Goal: Task Accomplishment & Management: Complete application form

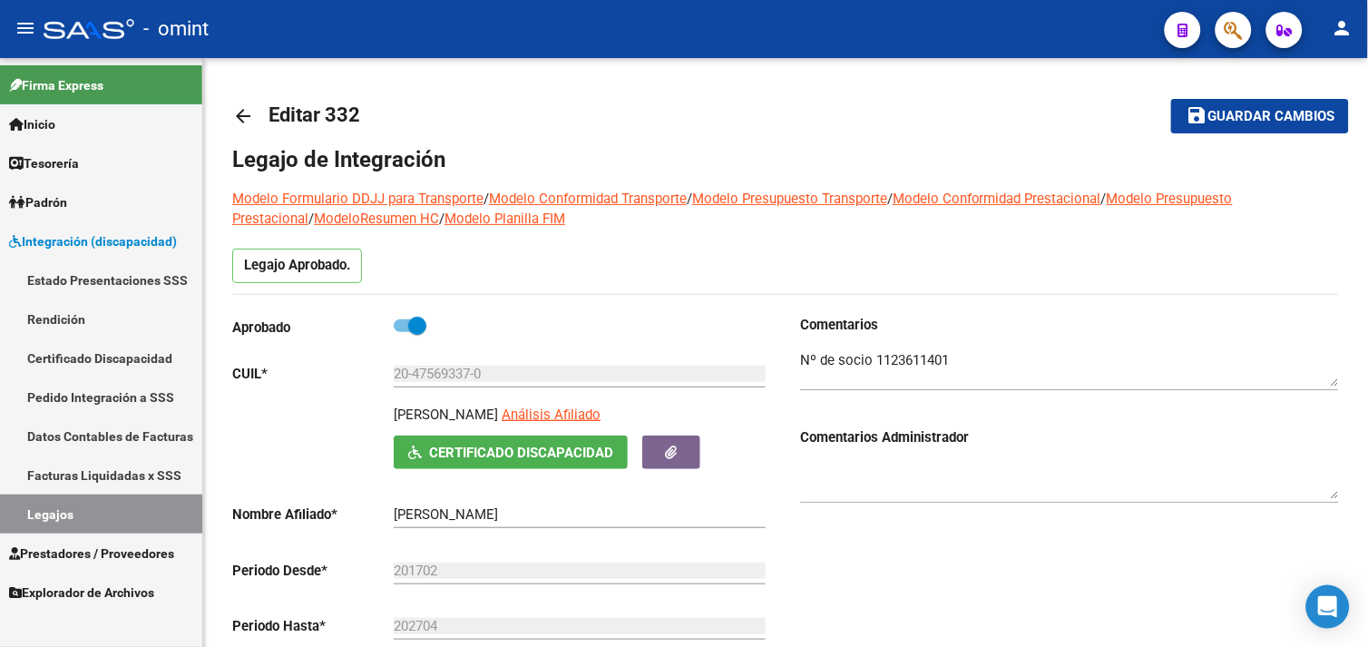
drag, startPoint x: 0, startPoint y: 0, endPoint x: 103, endPoint y: 519, distance: 529.2
click at [103, 519] on link "Legajos" at bounding box center [101, 513] width 202 height 39
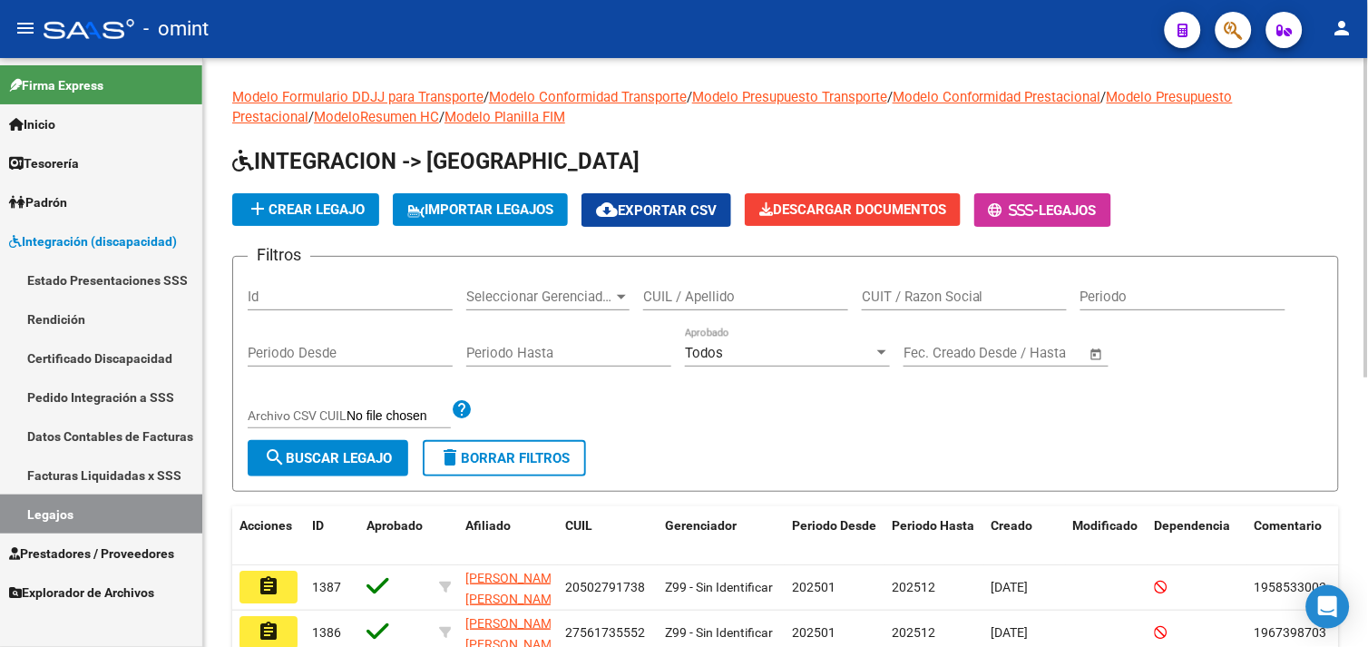
click at [695, 309] on div "CUIL / Apellido" at bounding box center [745, 290] width 205 height 39
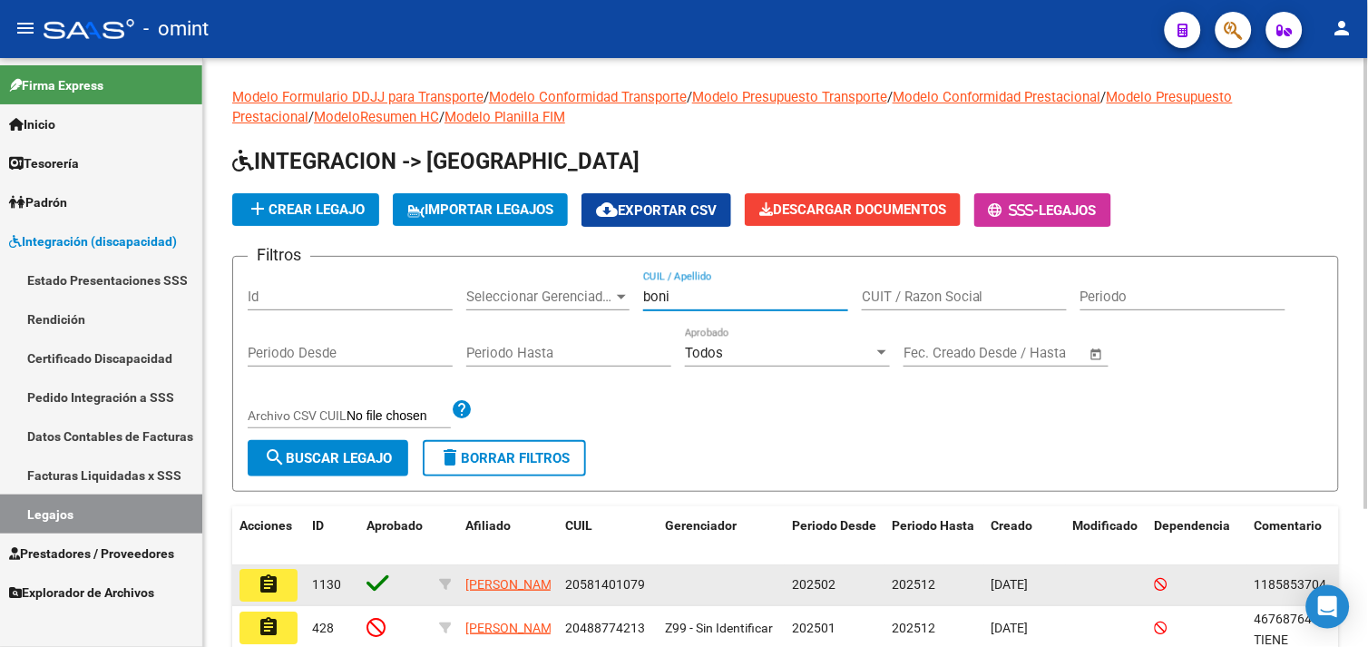
type input "boni"
click at [281, 592] on button "assignment" at bounding box center [269, 585] width 58 height 33
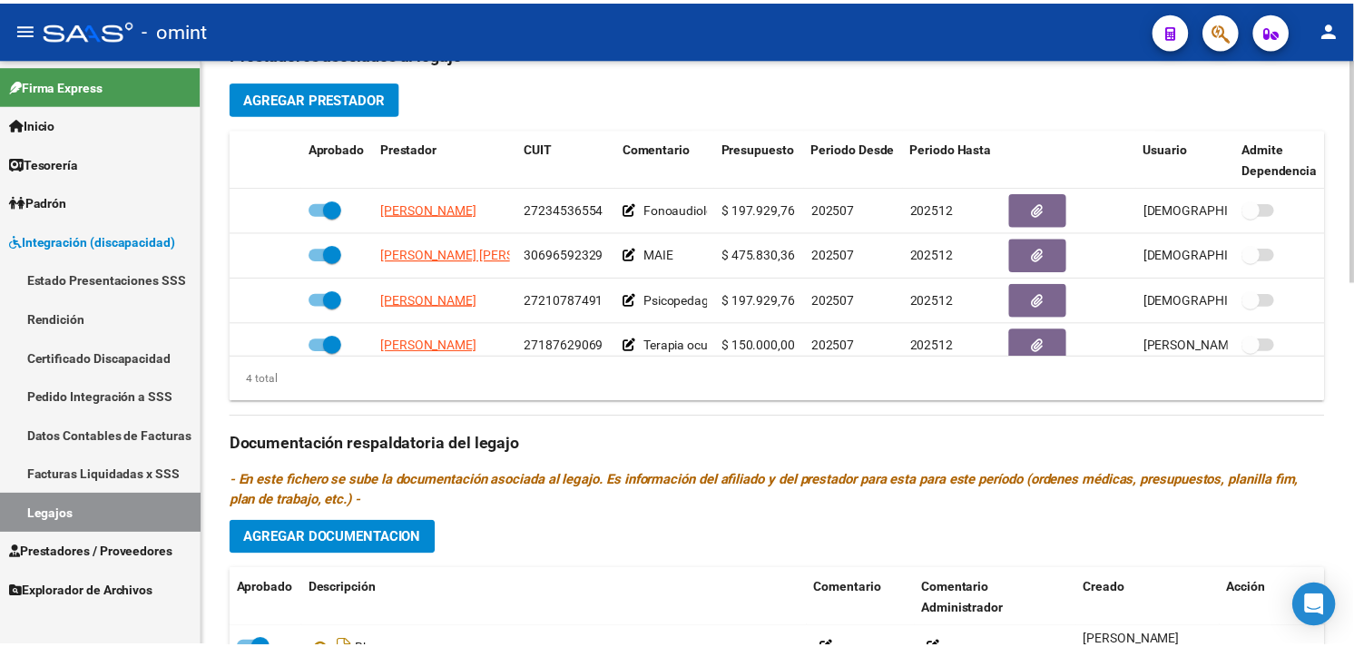
scroll to position [705, 0]
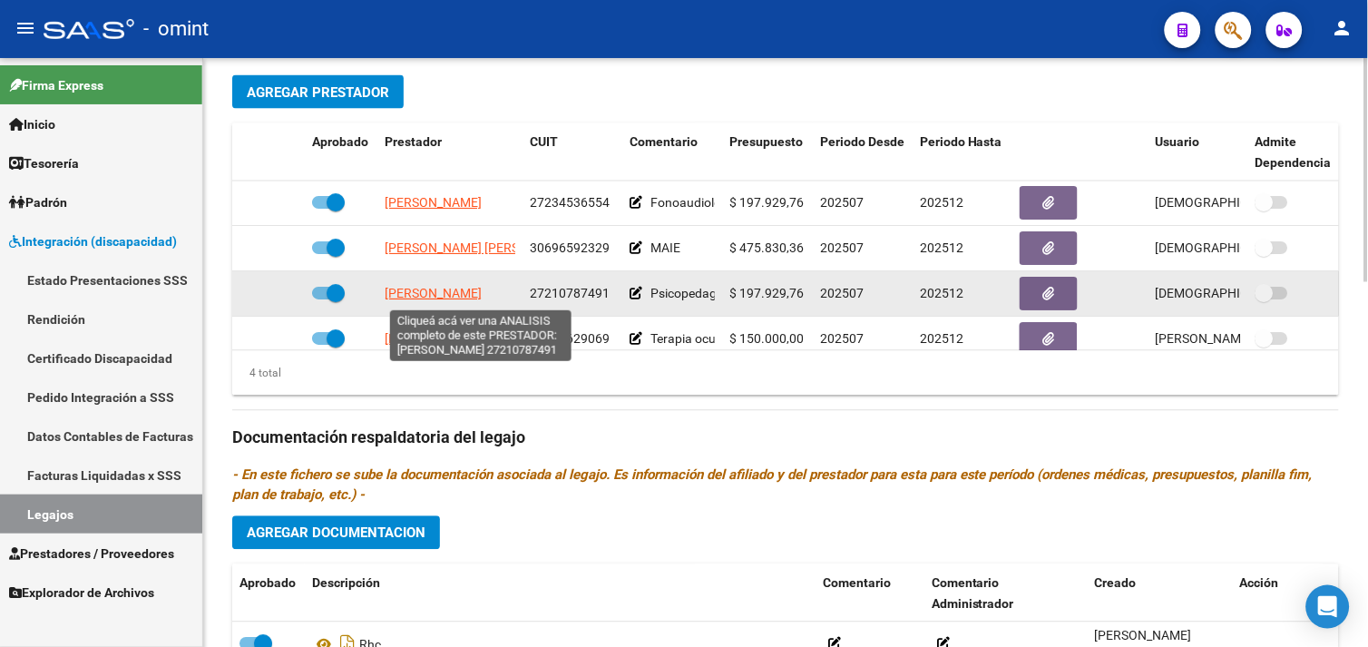
click at [433, 289] on span "[PERSON_NAME]" at bounding box center [433, 294] width 97 height 15
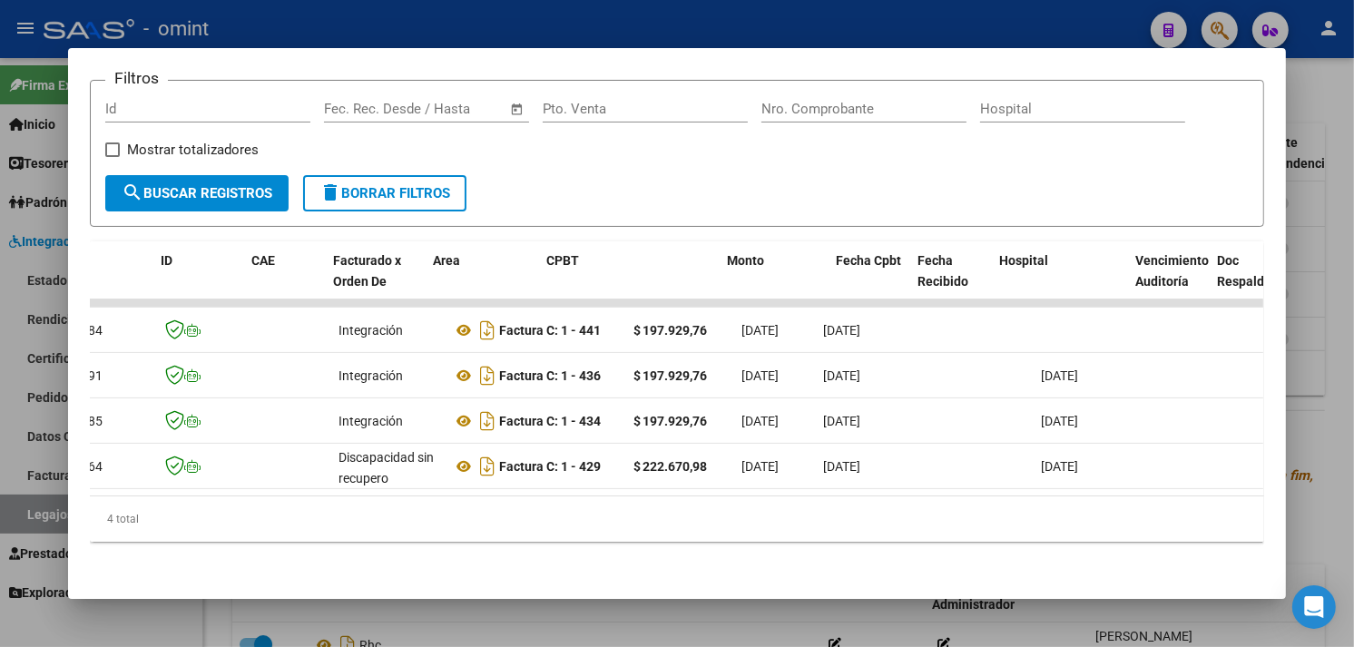
scroll to position [0, 0]
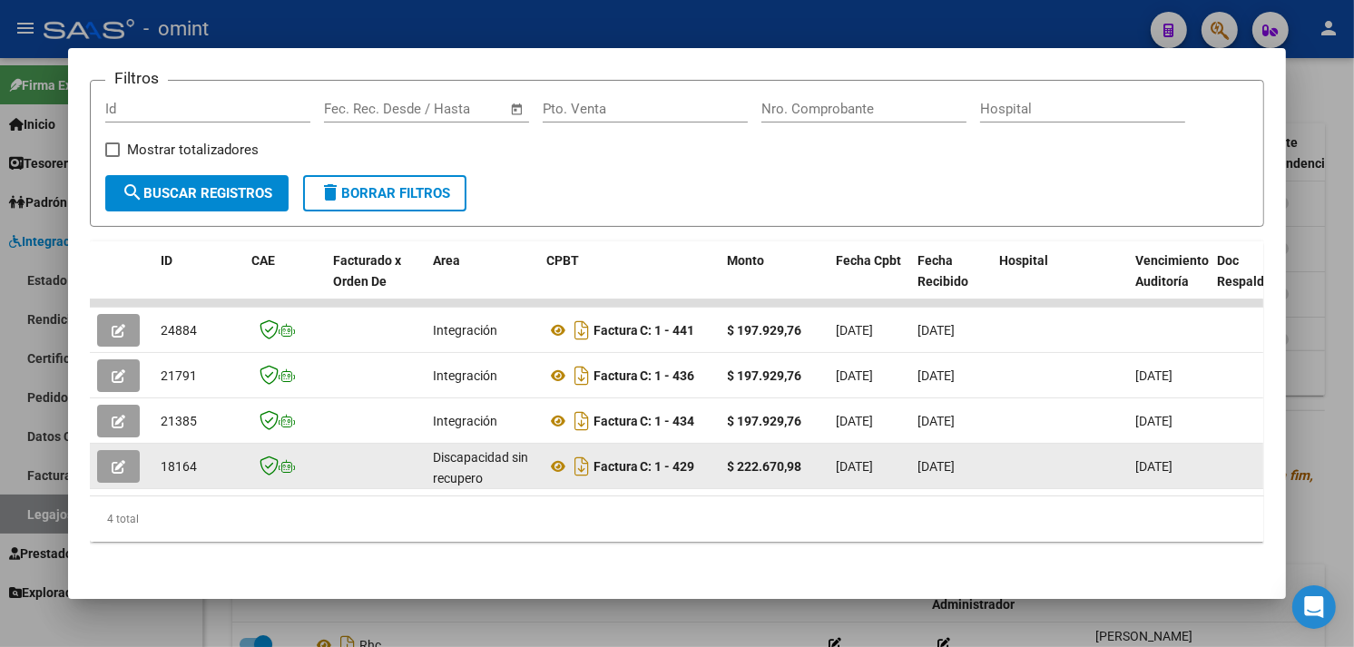
click at [113, 460] on icon "button" at bounding box center [119, 467] width 14 height 14
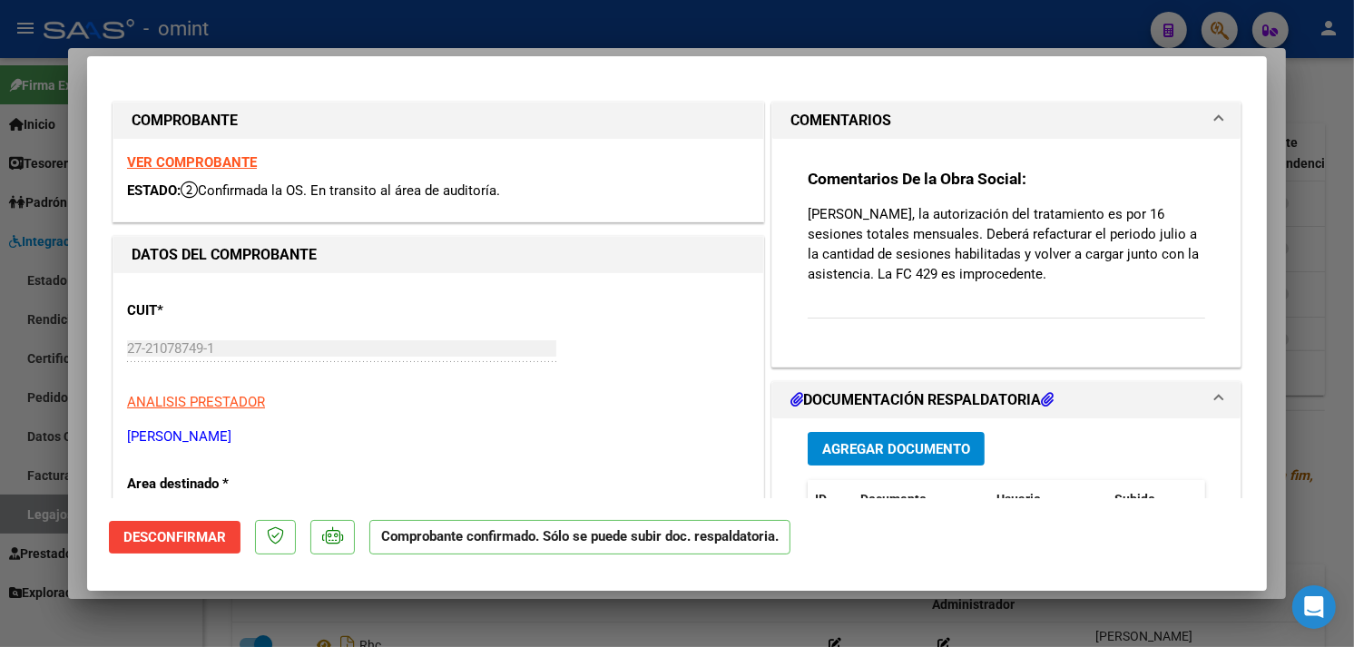
click at [218, 155] on strong "VER COMPROBANTE" at bounding box center [192, 162] width 130 height 16
type input "$ 0,00"
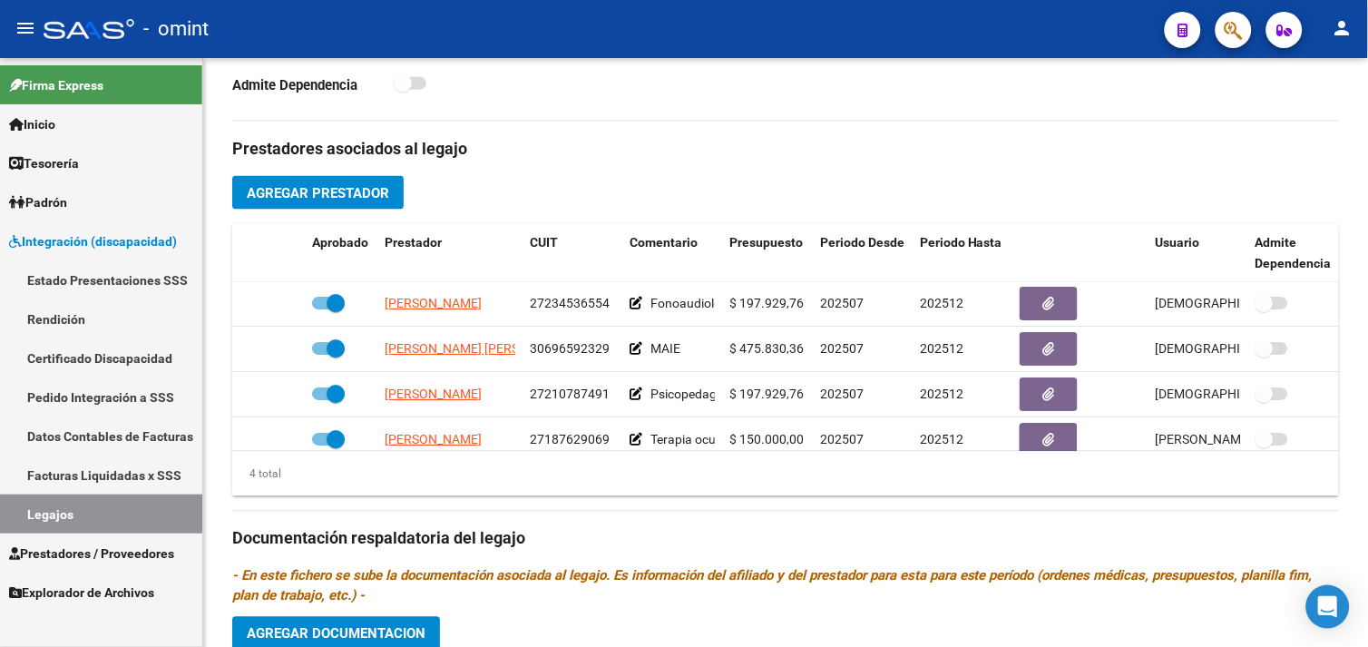
scroll to position [504, 0]
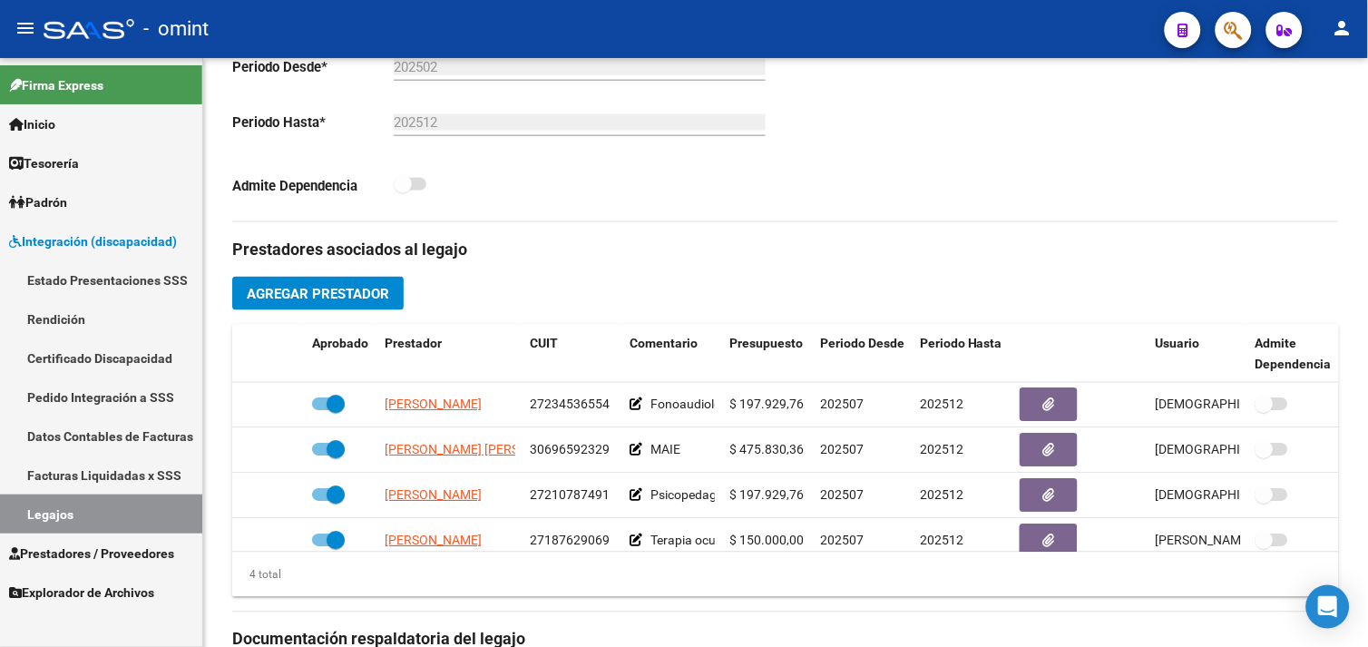
click at [70, 511] on link "Legajos" at bounding box center [101, 513] width 202 height 39
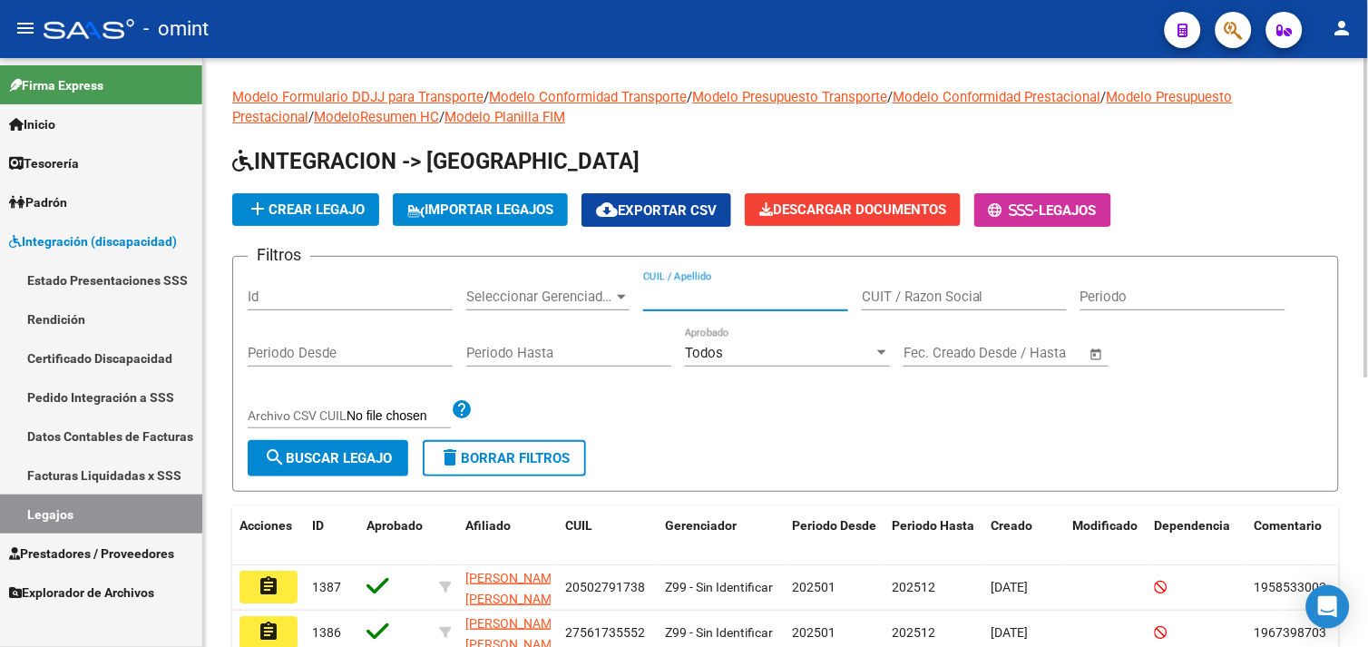
click at [681, 301] on input "CUIL / Apellido" at bounding box center [745, 297] width 205 height 16
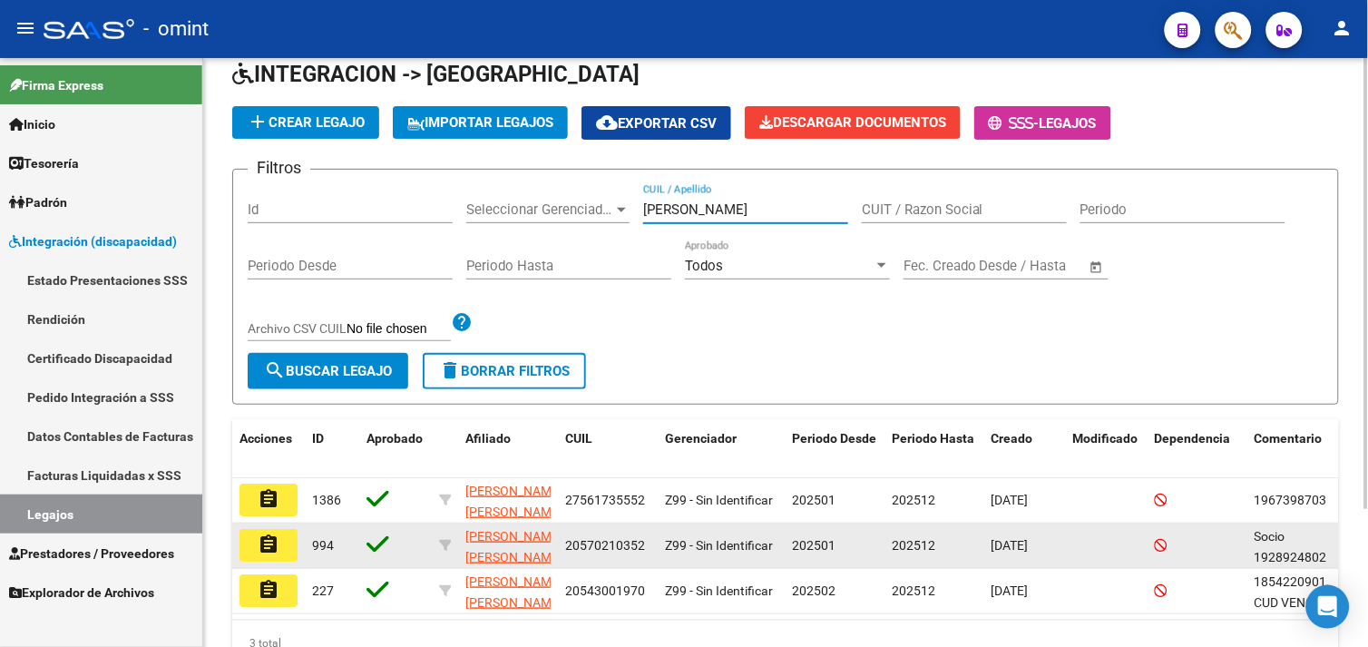
scroll to position [179, 0]
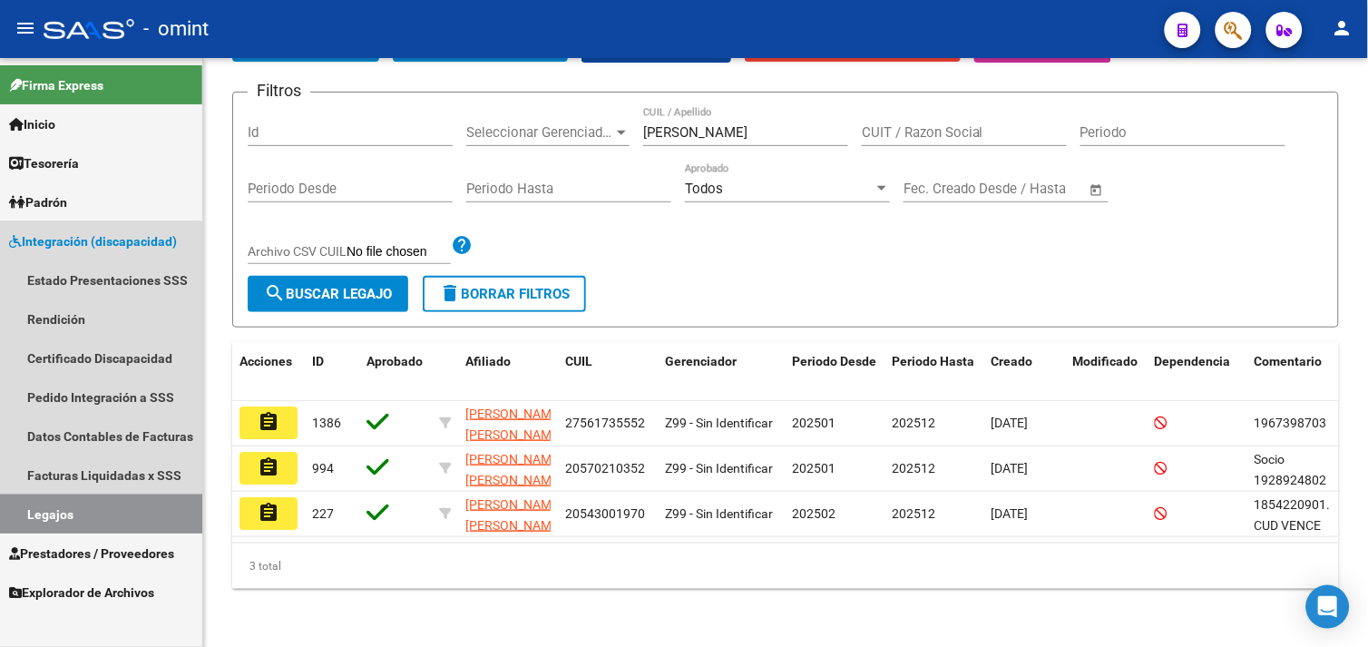
click at [95, 513] on link "Legajos" at bounding box center [101, 513] width 202 height 39
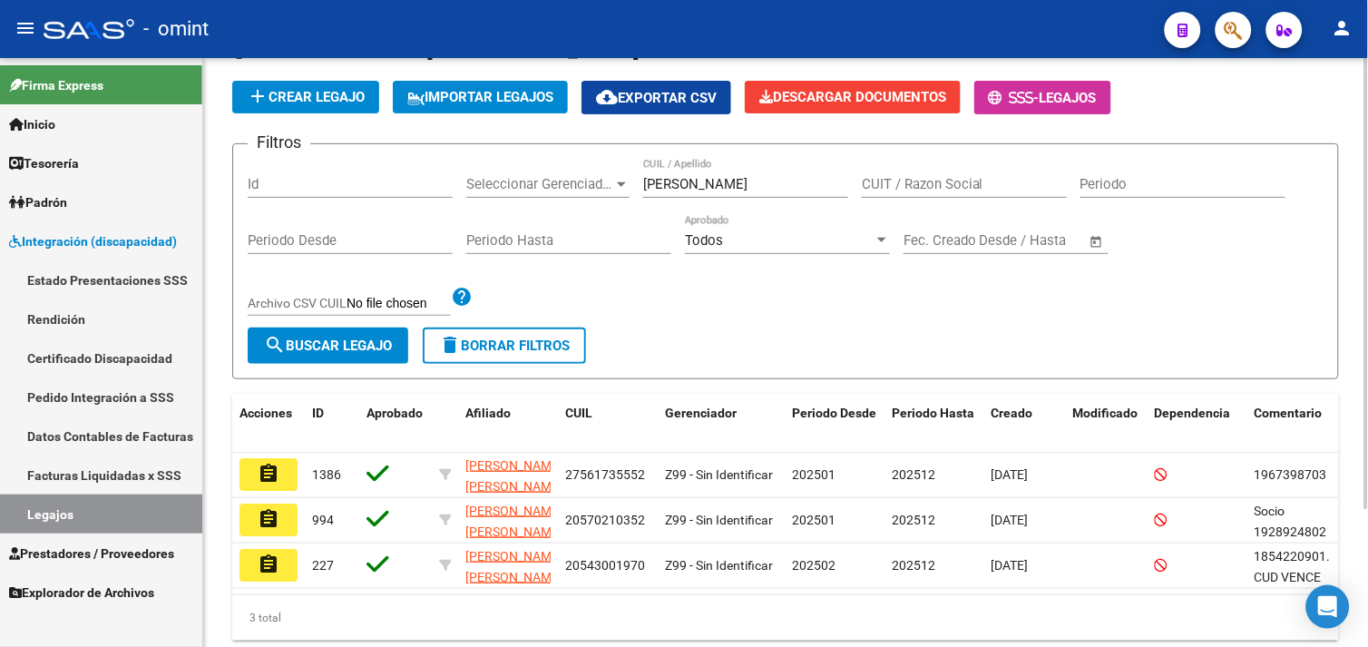
scroll to position [0, 0]
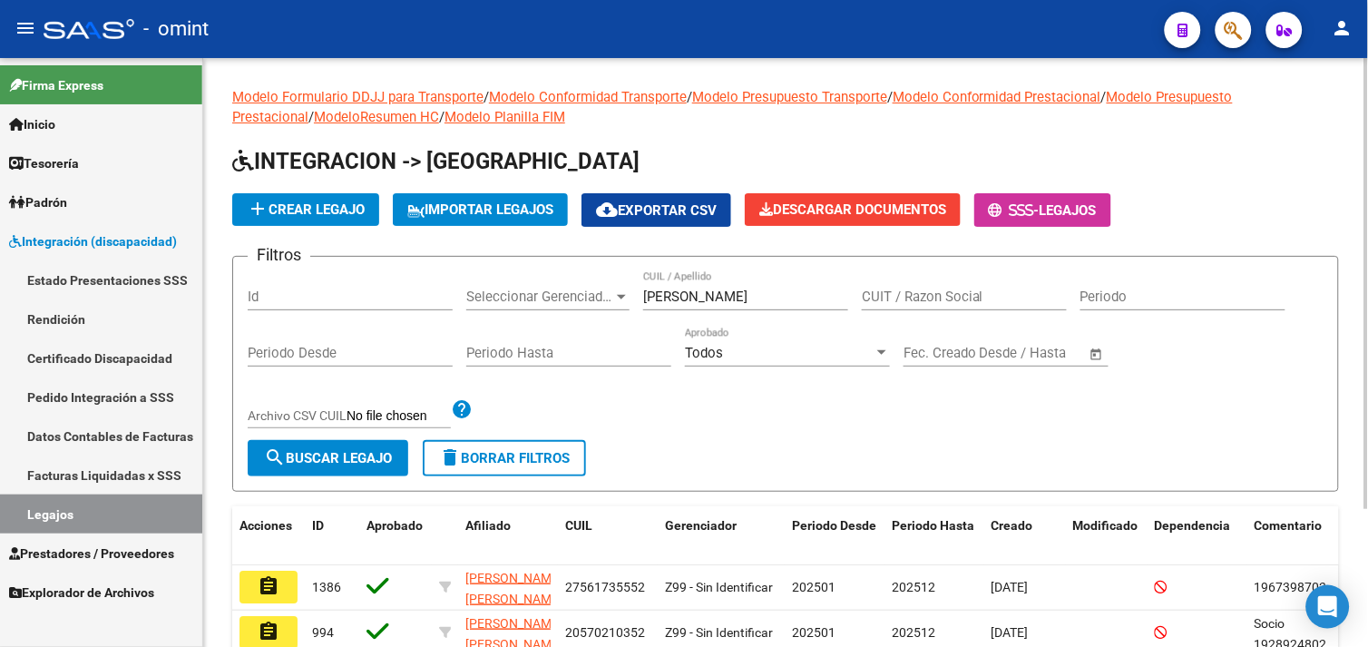
click at [714, 306] on div "[PERSON_NAME] CUIL / Apellido" at bounding box center [745, 290] width 205 height 39
click at [714, 305] on input "[PERSON_NAME]" at bounding box center [745, 297] width 205 height 16
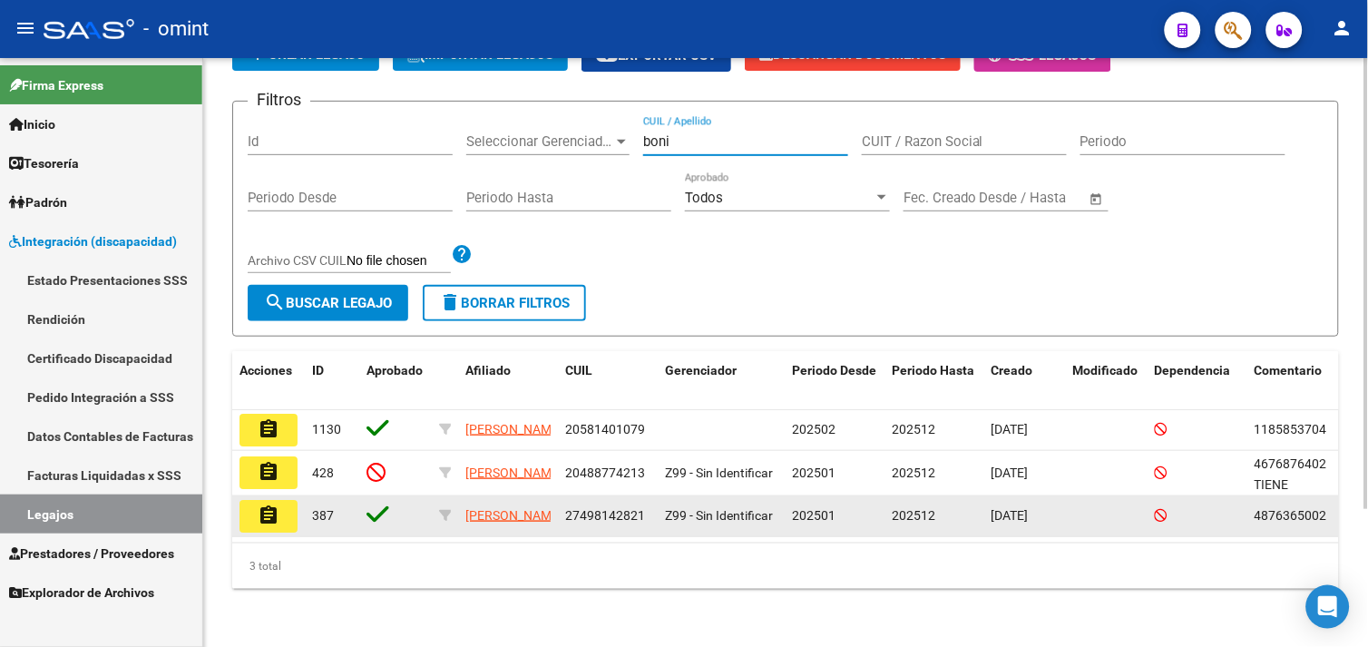
scroll to position [179, 0]
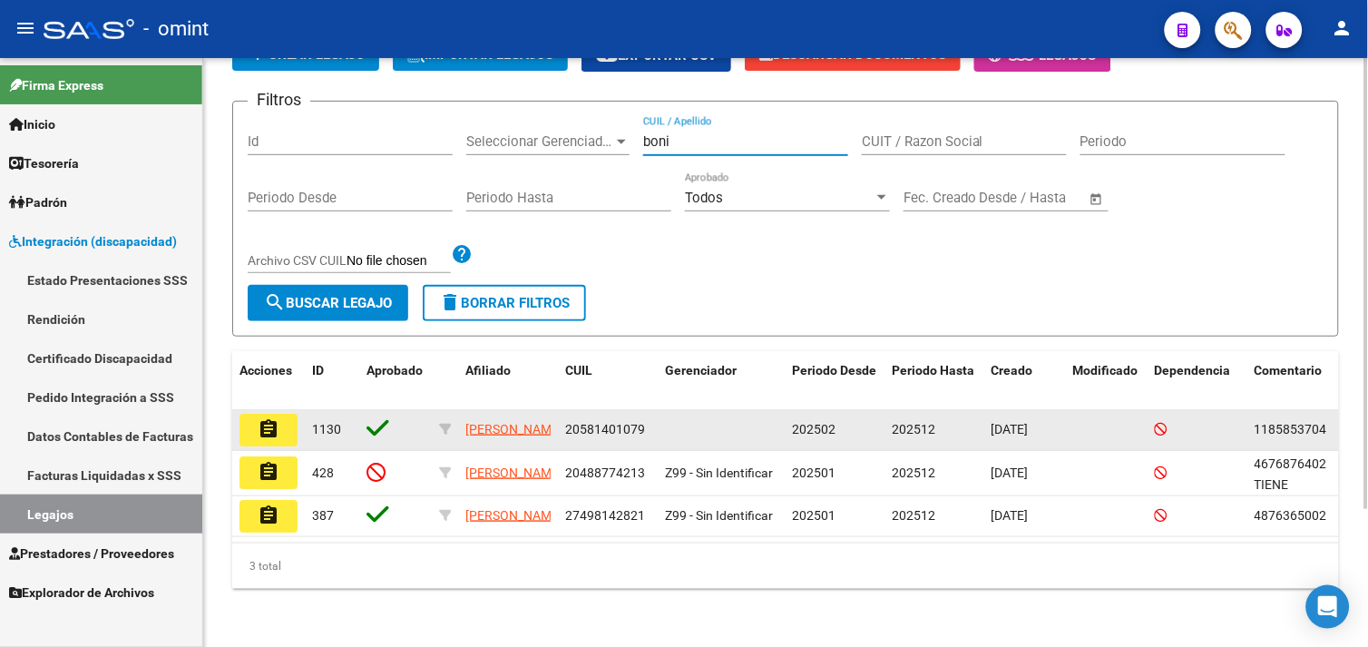
type input "boni"
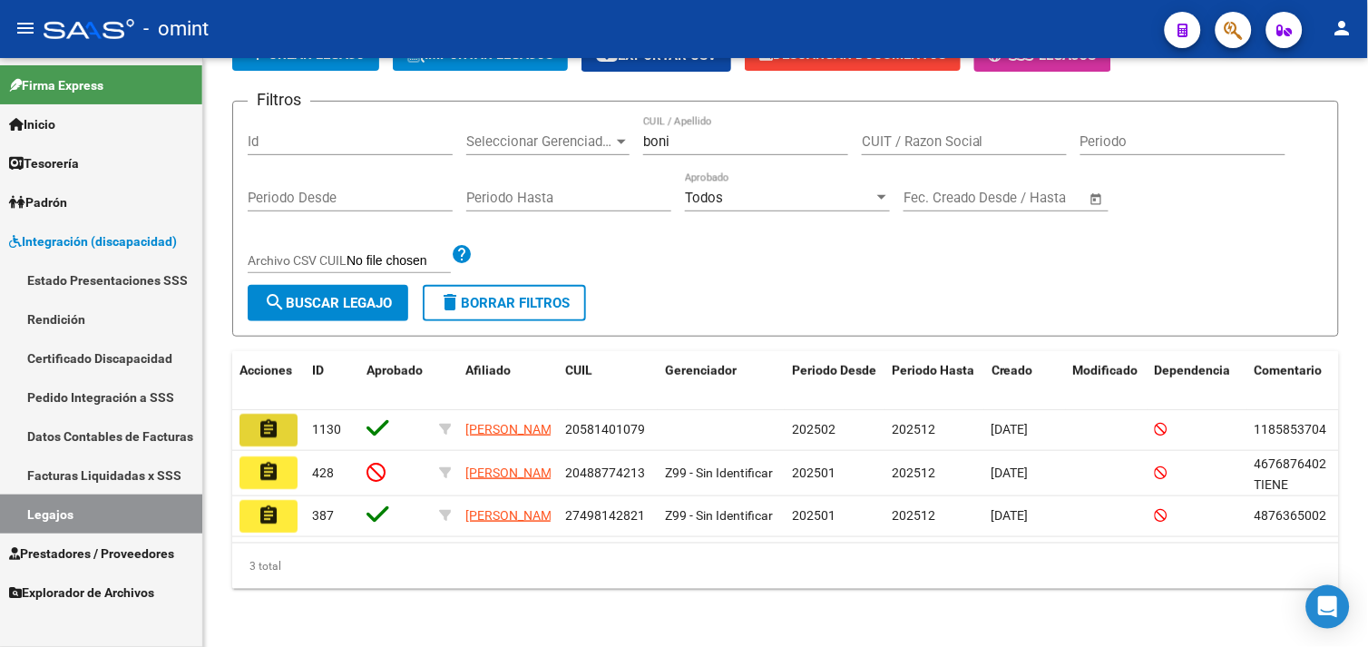
click at [263, 418] on mat-icon "assignment" at bounding box center [269, 429] width 22 height 22
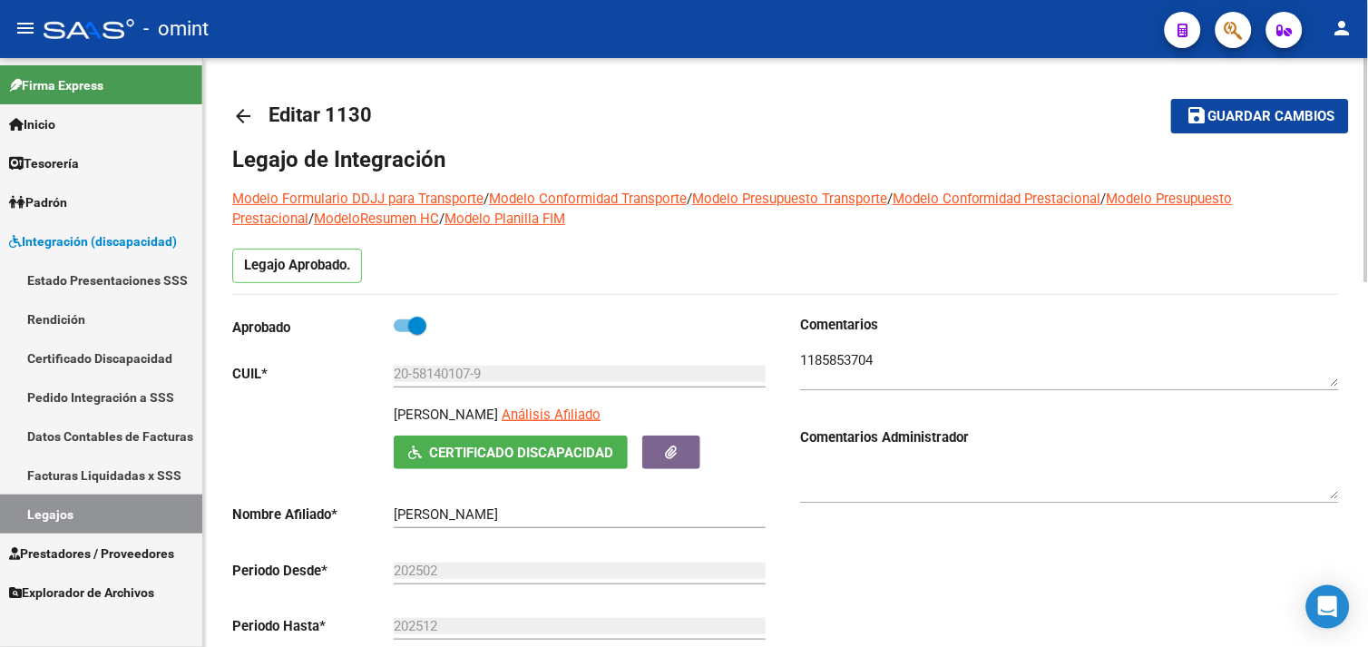
click at [831, 360] on textarea at bounding box center [1069, 368] width 539 height 36
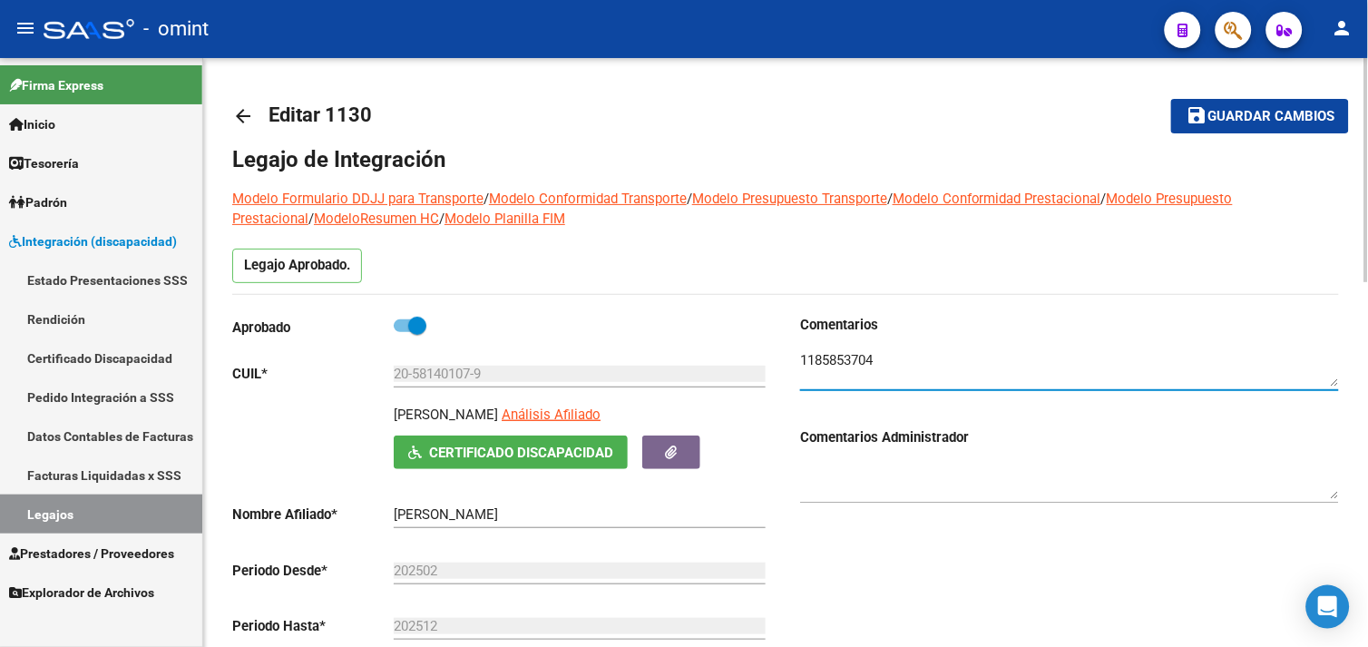
click at [831, 360] on textarea at bounding box center [1069, 368] width 539 height 36
click at [113, 499] on link "Legajos" at bounding box center [101, 513] width 202 height 39
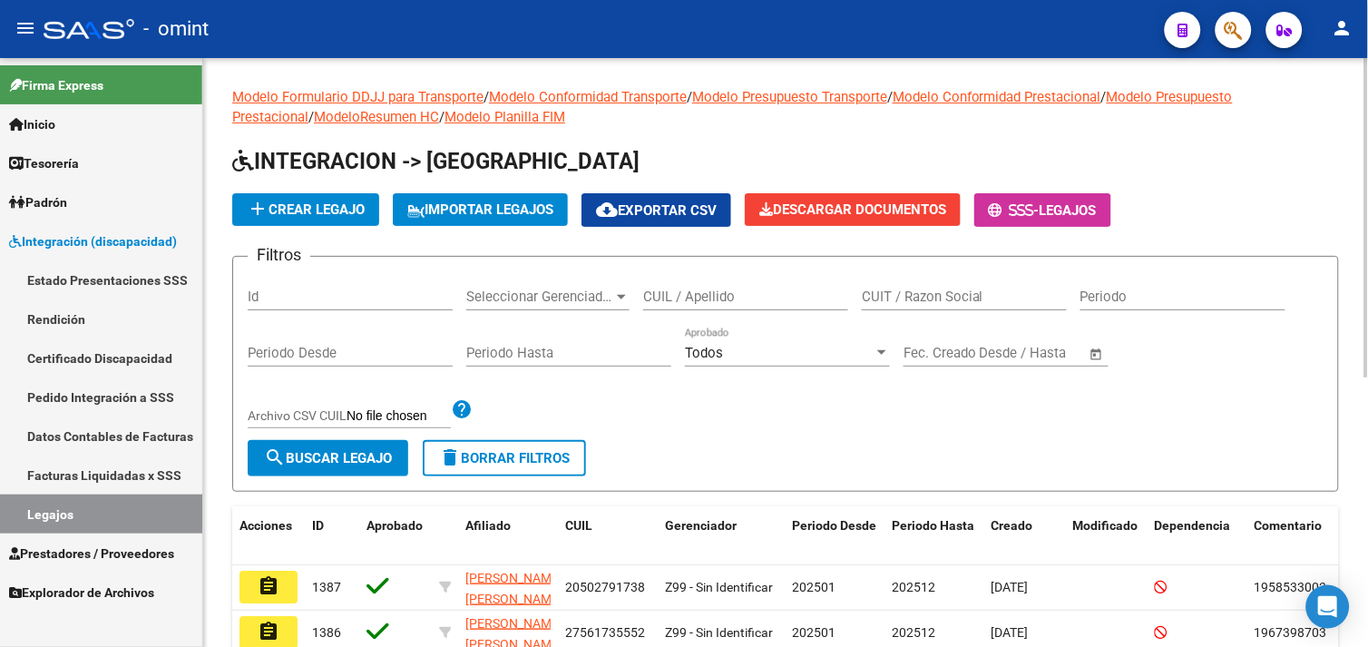
click at [679, 289] on input "CUIL / Apellido" at bounding box center [745, 297] width 205 height 16
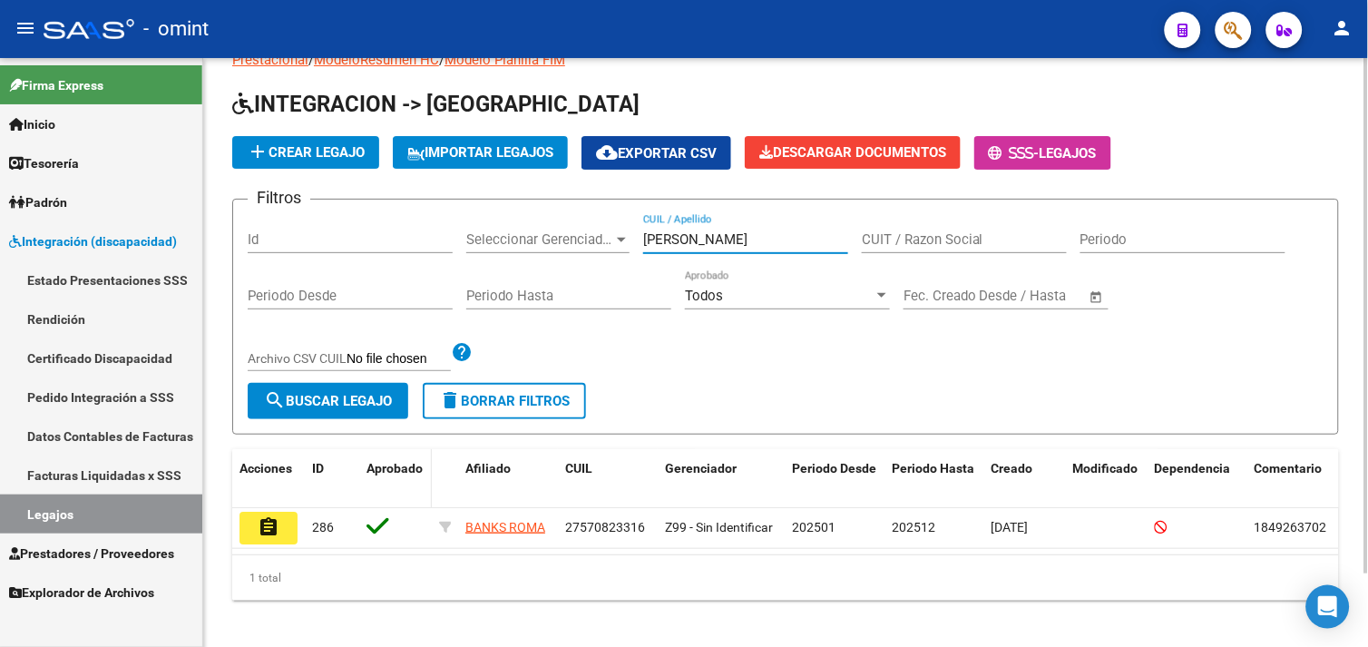
scroll to position [83, 0]
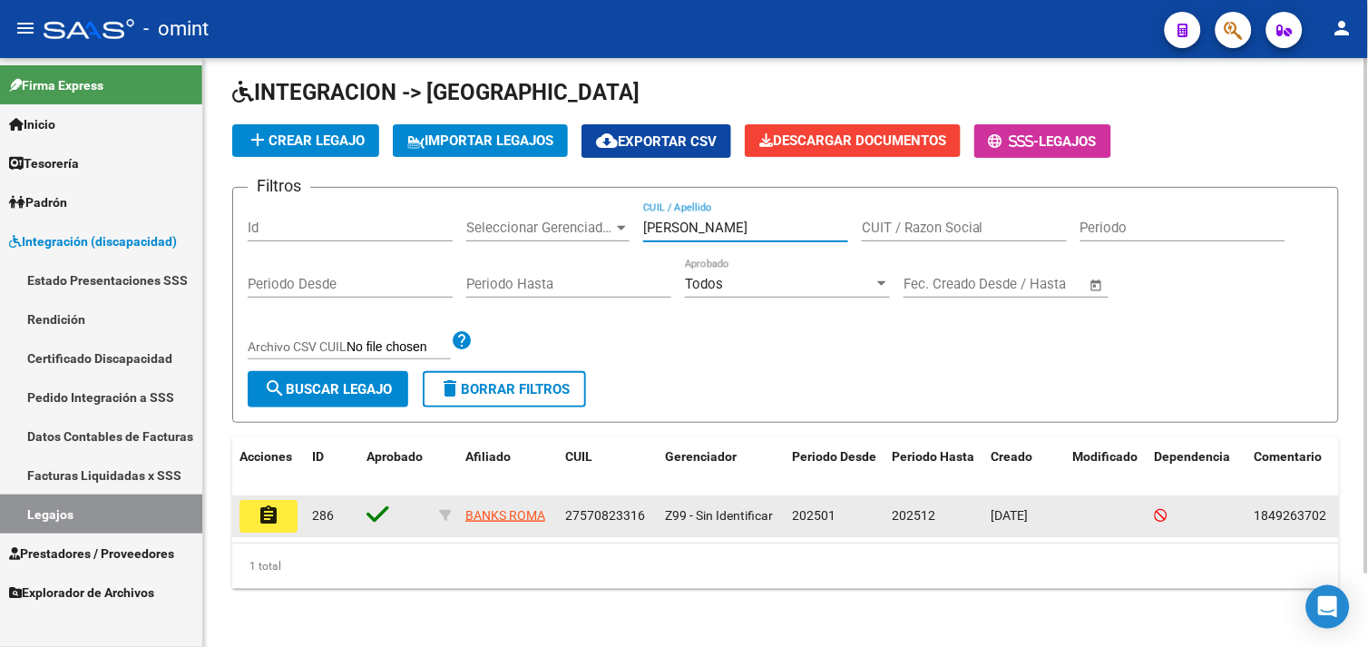
type input "[PERSON_NAME]"
click at [274, 504] on mat-icon "assignment" at bounding box center [269, 515] width 22 height 22
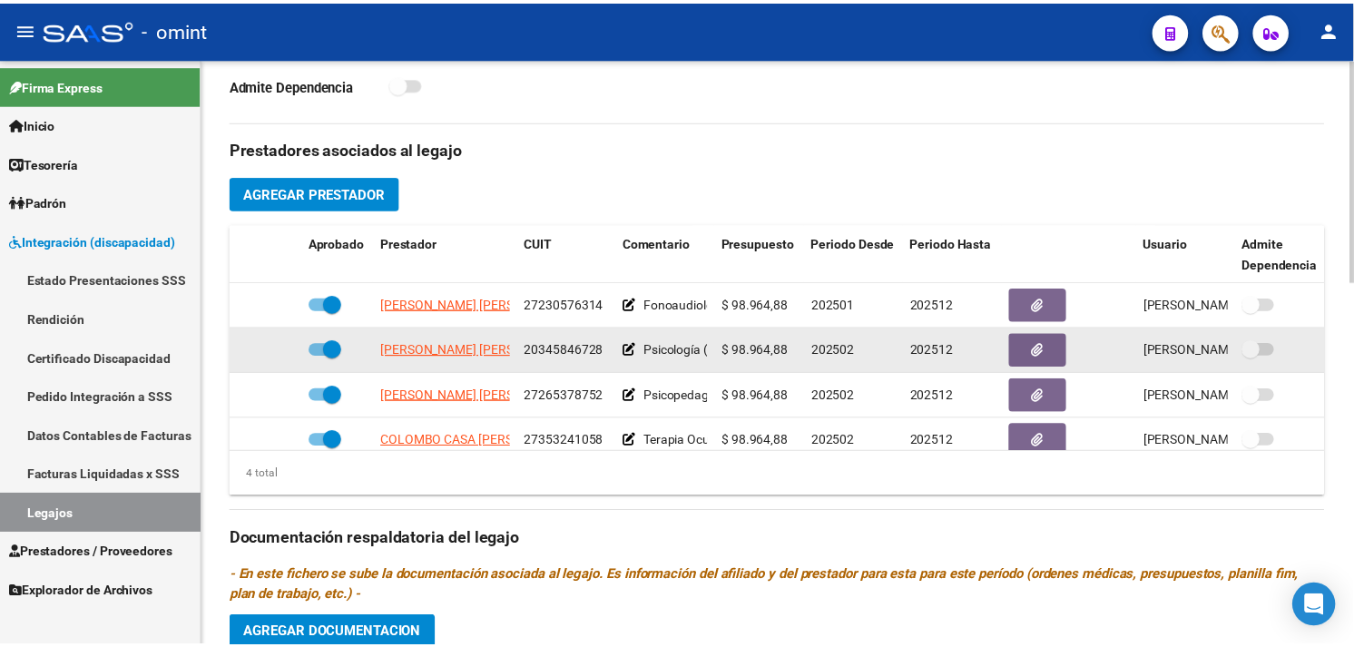
scroll to position [33, 0]
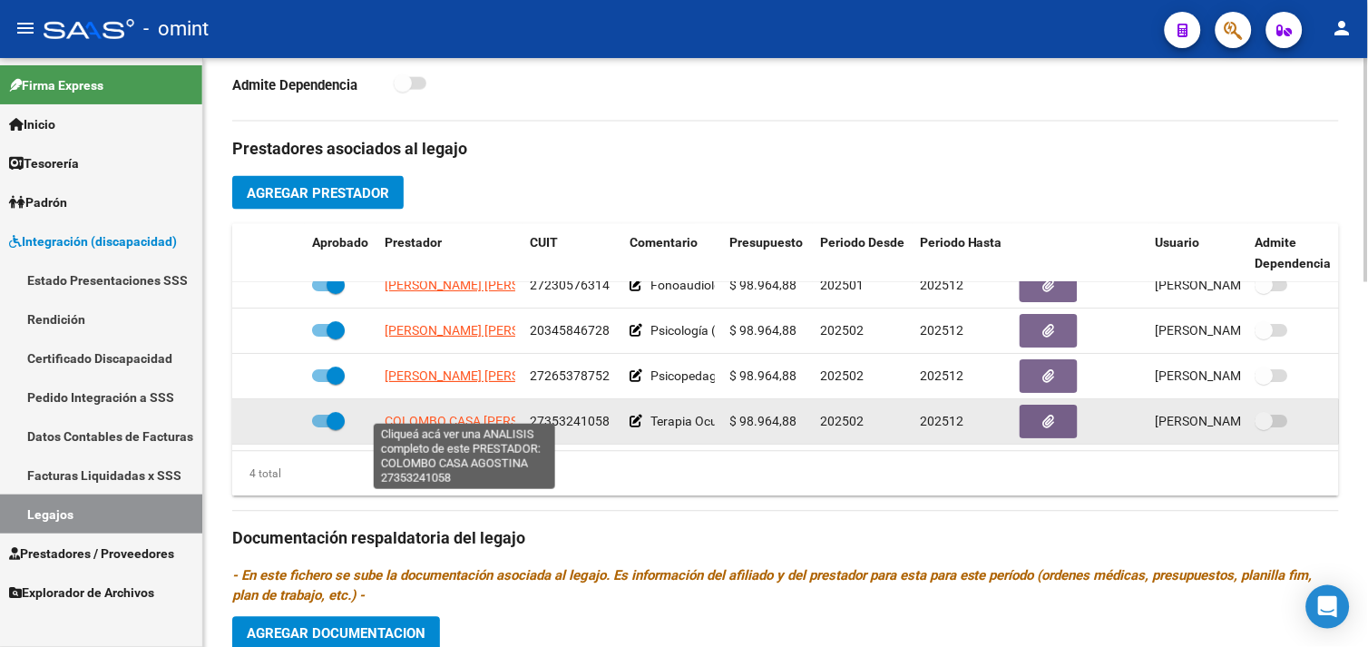
click at [455, 415] on span "COLOMBO CASA [PERSON_NAME]" at bounding box center [483, 422] width 196 height 15
type textarea "27353241058"
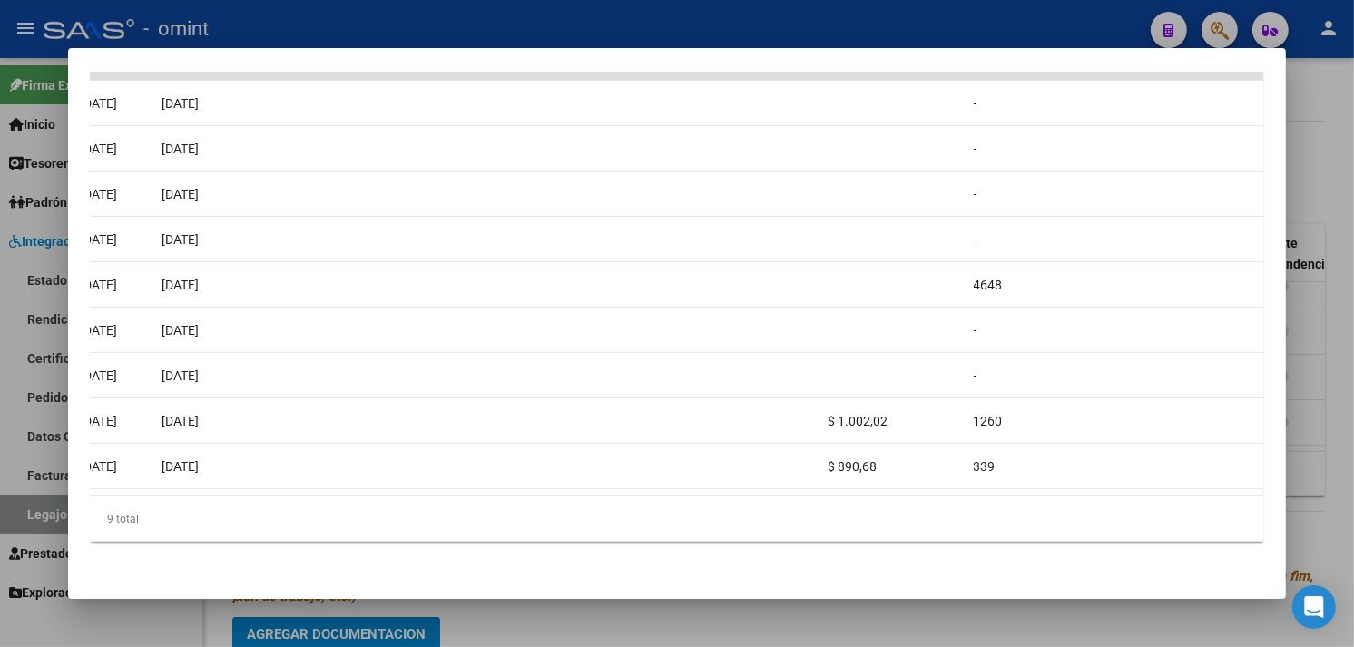
scroll to position [0, 0]
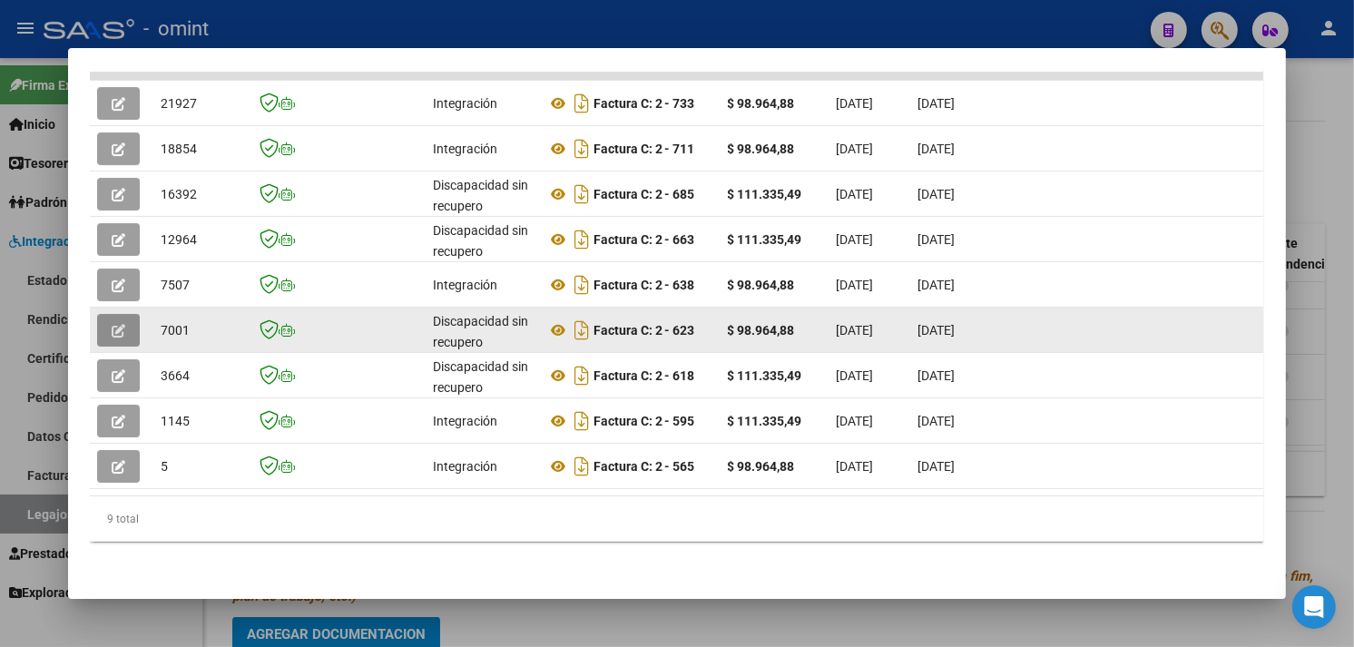
click at [114, 324] on icon "button" at bounding box center [119, 331] width 14 height 14
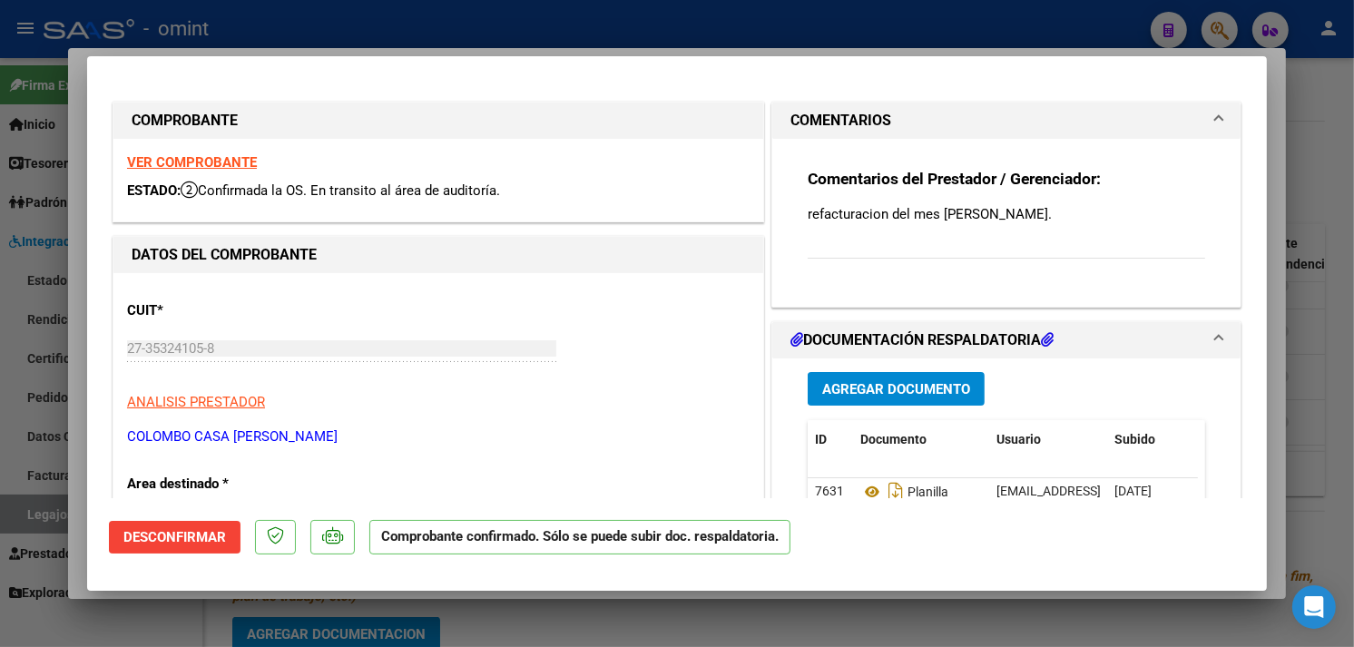
click at [228, 164] on strong "VER COMPROBANTE" at bounding box center [192, 162] width 130 height 16
type input "$ 0,00"
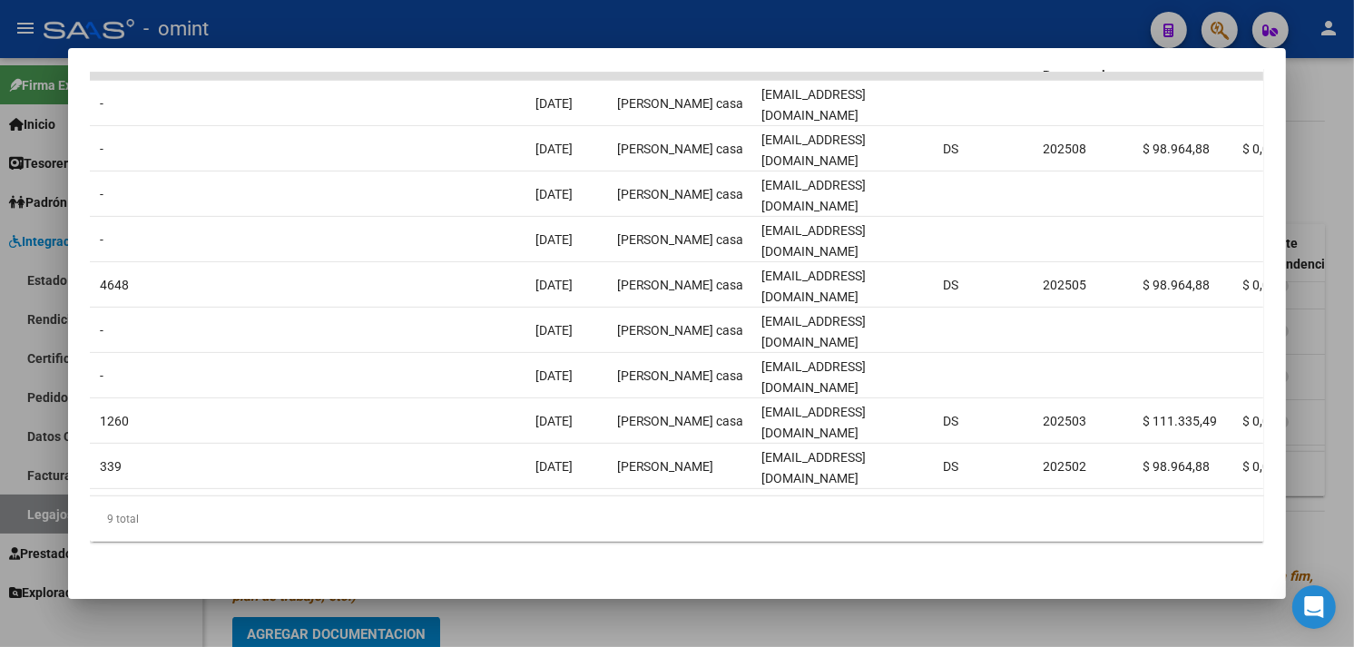
scroll to position [0, 1662]
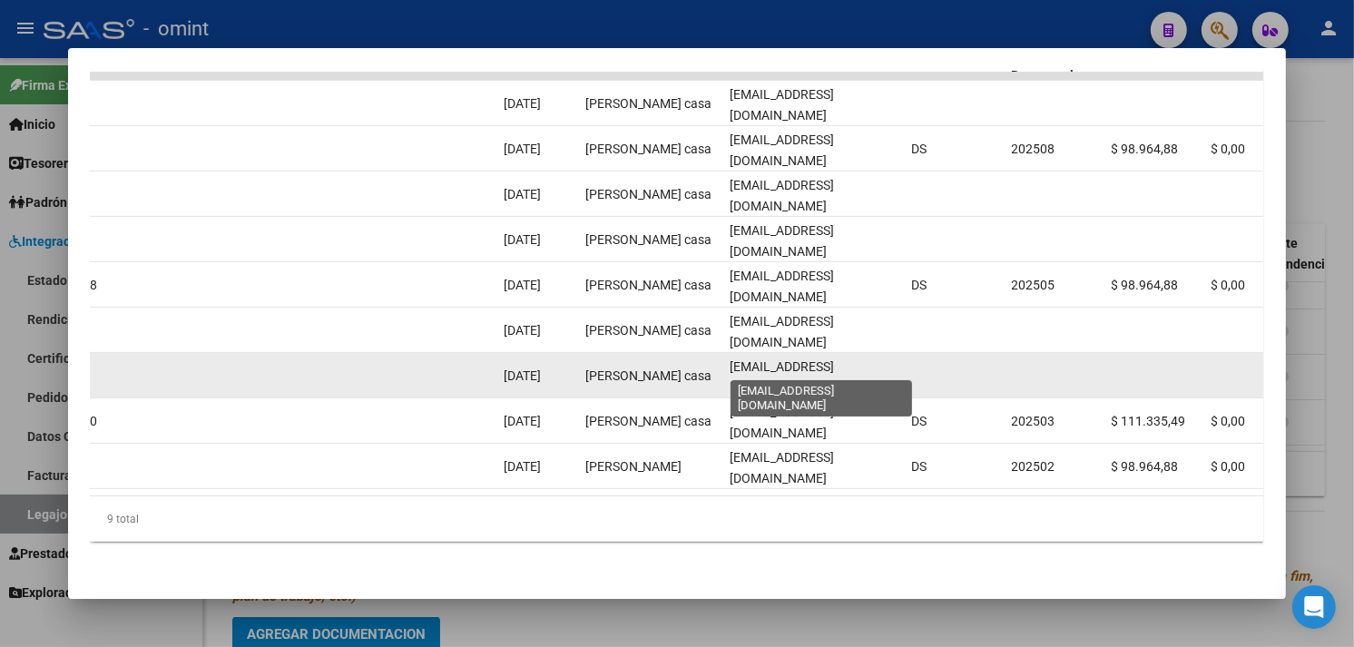
click at [760, 368] on span "[EMAIL_ADDRESS][DOMAIN_NAME]" at bounding box center [782, 376] width 104 height 35
copy span "[EMAIL_ADDRESS][DOMAIN_NAME]"
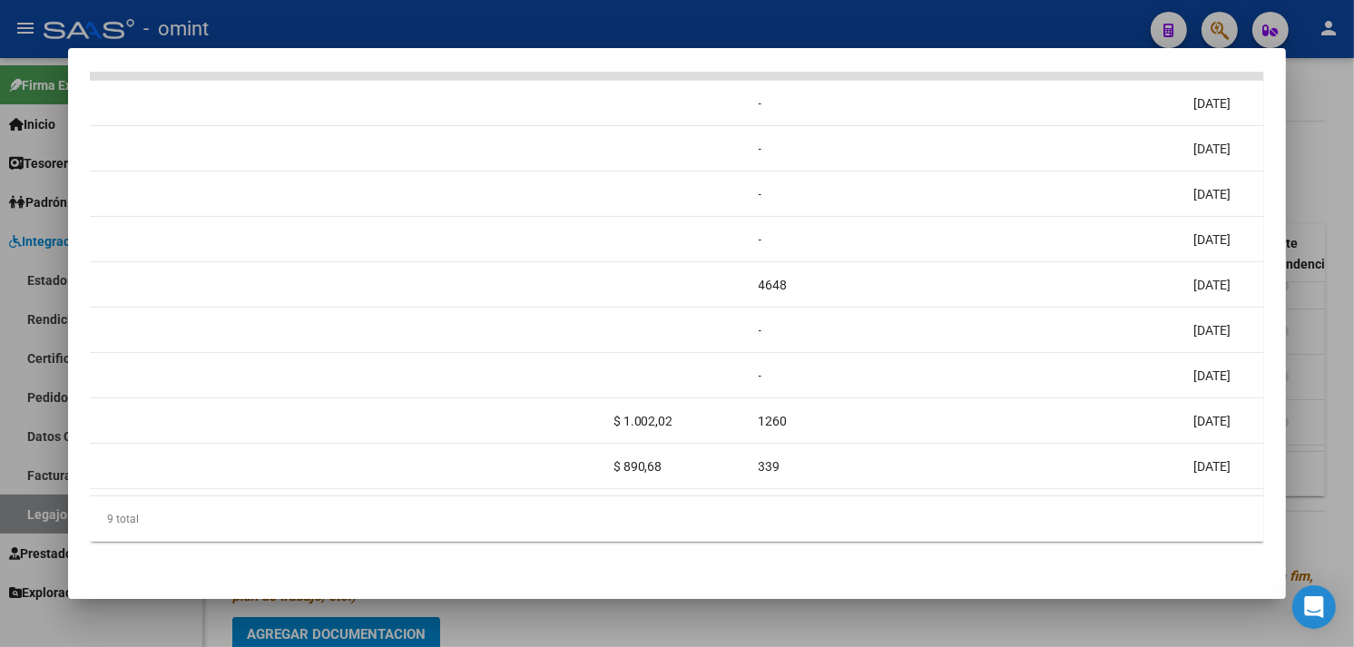
scroll to position [0, 0]
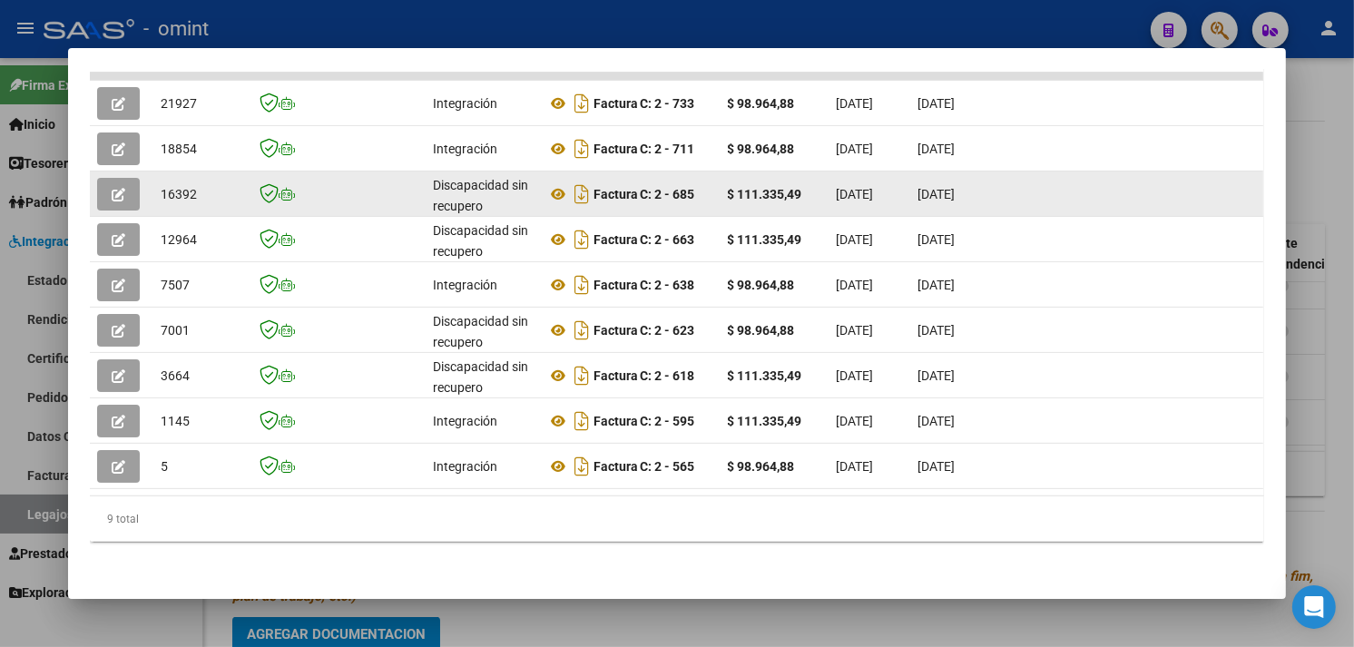
click at [112, 188] on icon "button" at bounding box center [119, 195] width 14 height 14
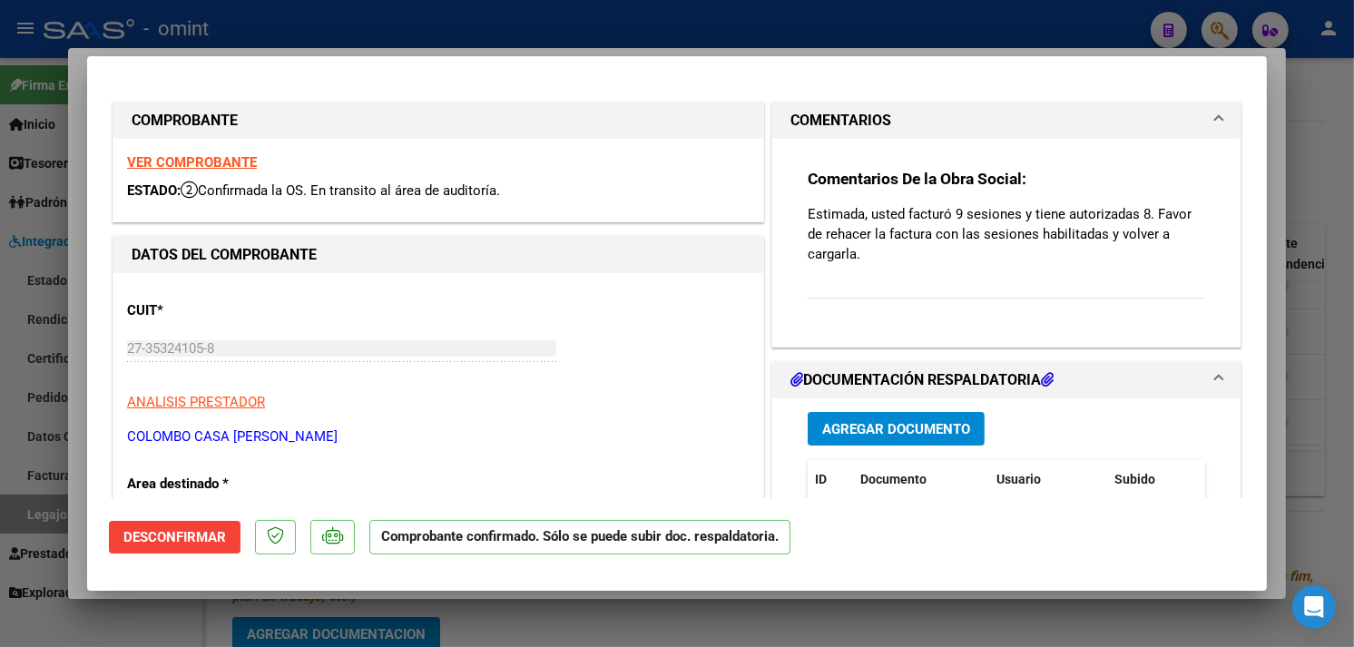
click at [206, 169] on strong "VER COMPROBANTE" at bounding box center [192, 162] width 130 height 16
type input "$ 0,00"
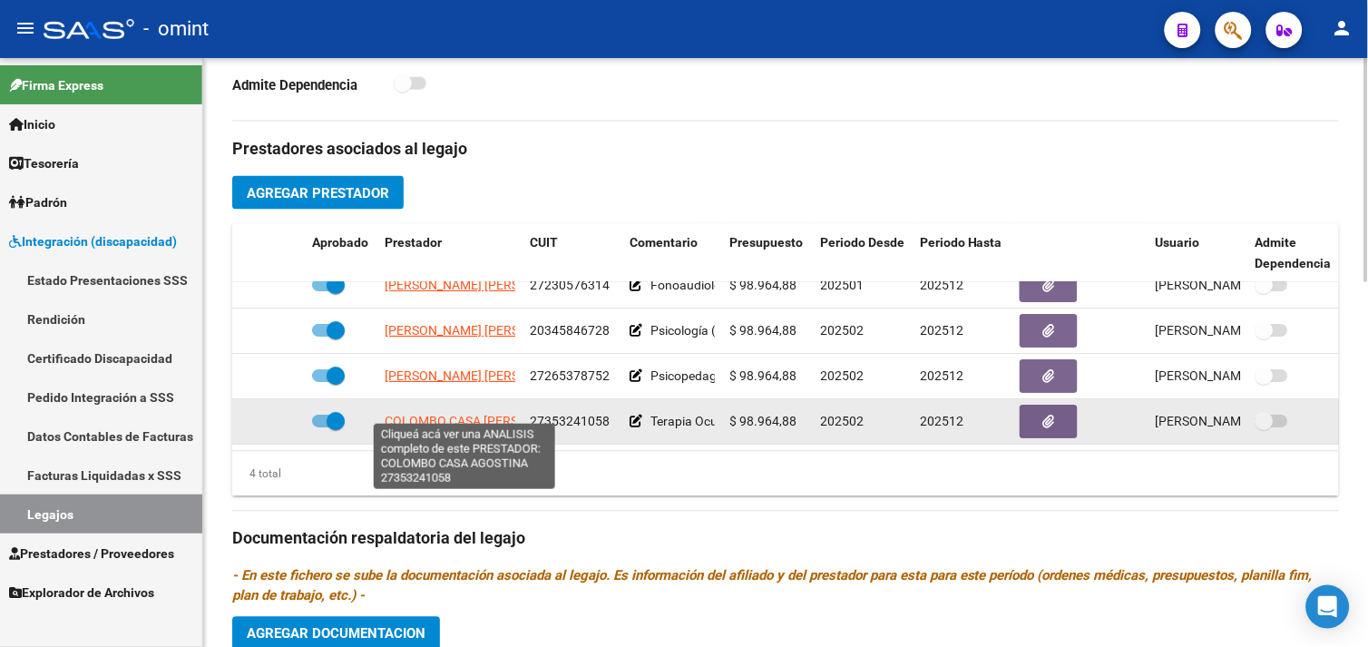
click at [442, 415] on span "COLOMBO CASA [PERSON_NAME]" at bounding box center [483, 422] width 196 height 15
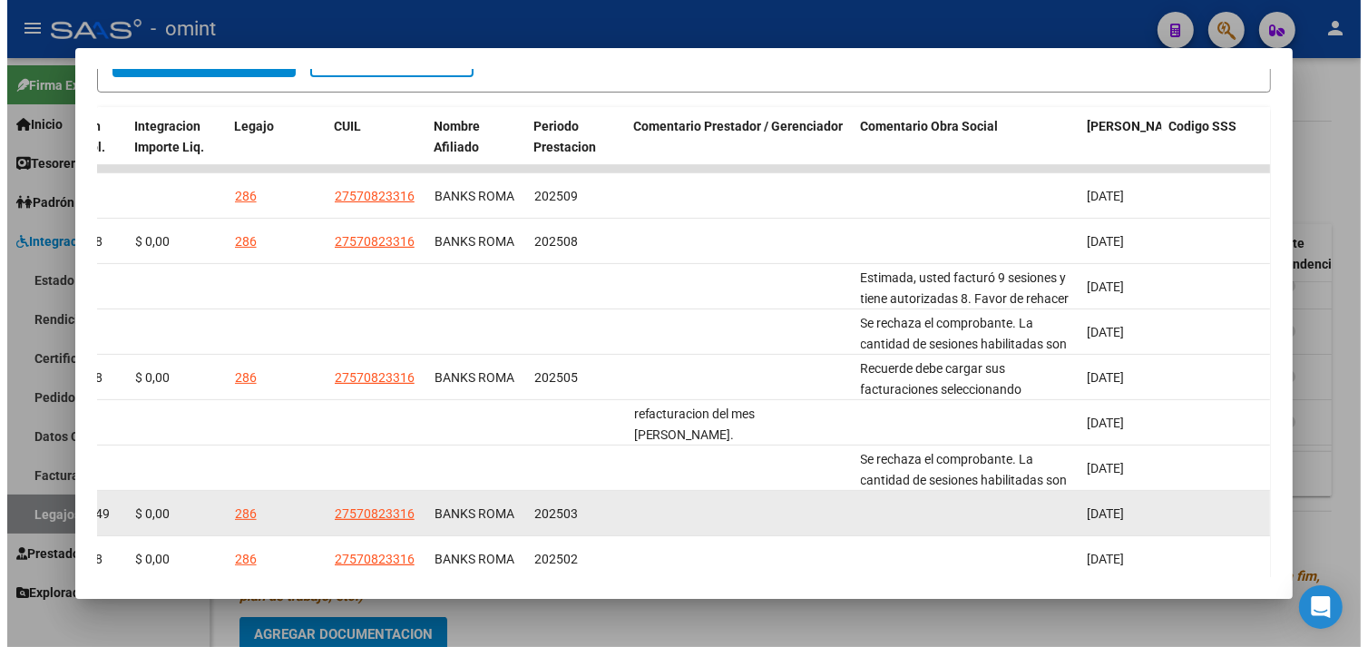
scroll to position [495, 0]
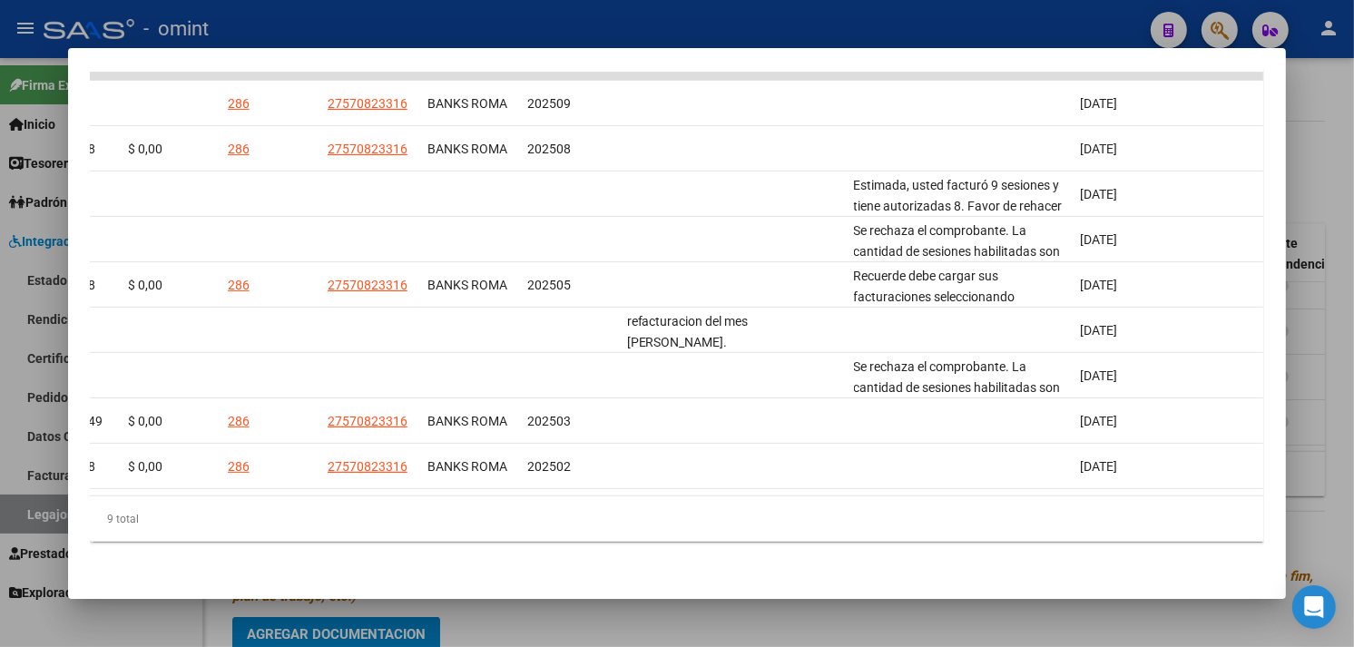
click at [1326, 366] on div at bounding box center [677, 323] width 1354 height 647
